Goal: Task Accomplishment & Management: Manage account settings

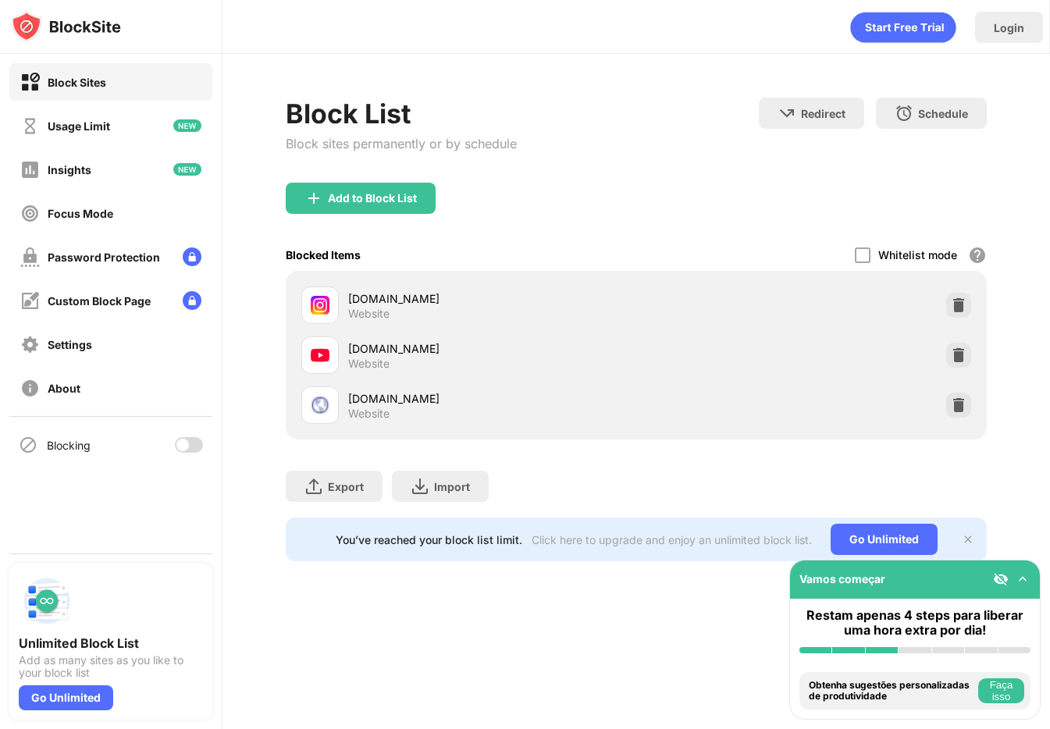
click at [176, 440] on div at bounding box center [189, 445] width 28 height 16
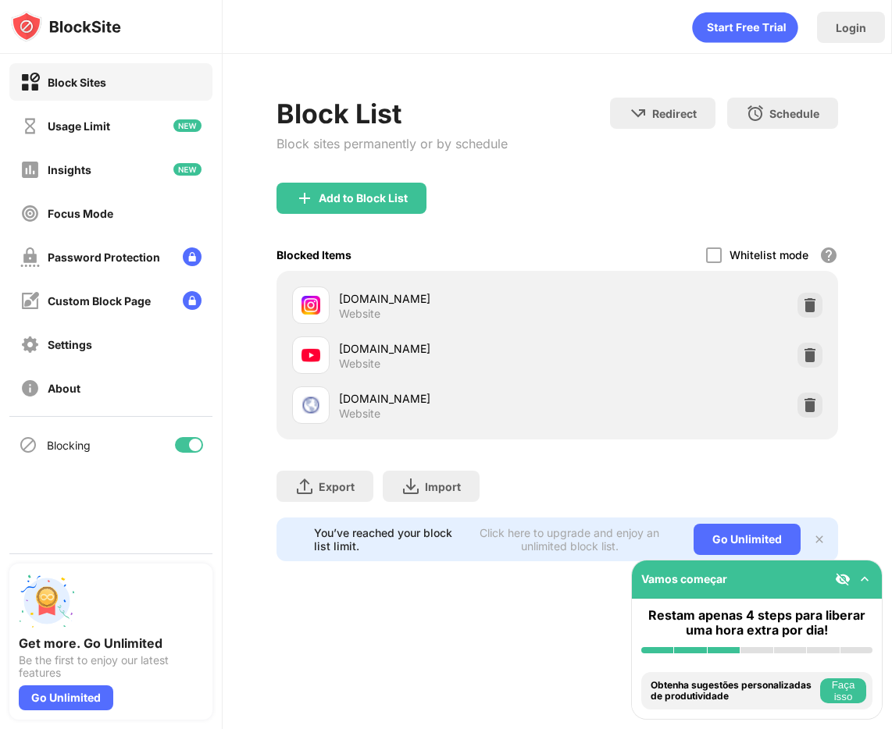
click at [189, 442] on div at bounding box center [195, 445] width 12 height 12
click at [192, 447] on div at bounding box center [189, 445] width 28 height 16
click at [192, 447] on div at bounding box center [195, 445] width 12 height 12
